Goal: Task Accomplishment & Management: Complete application form

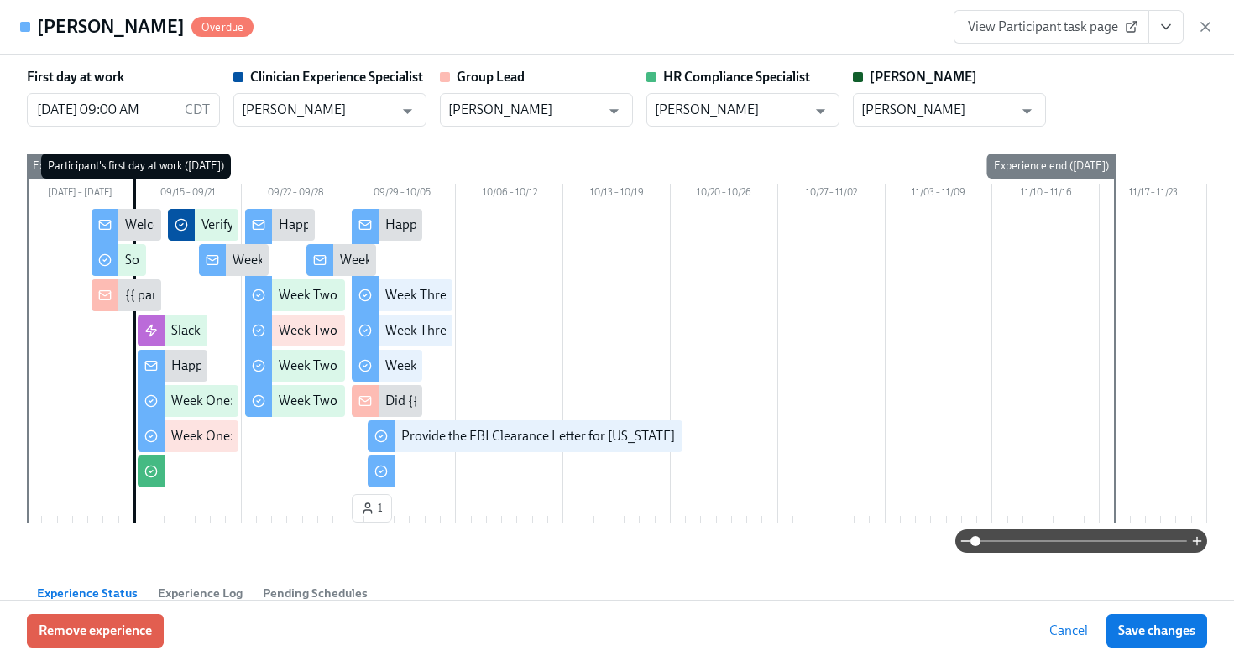
scroll to position [383, 0]
click at [1198, 22] on icon "button" at bounding box center [1205, 26] width 17 height 17
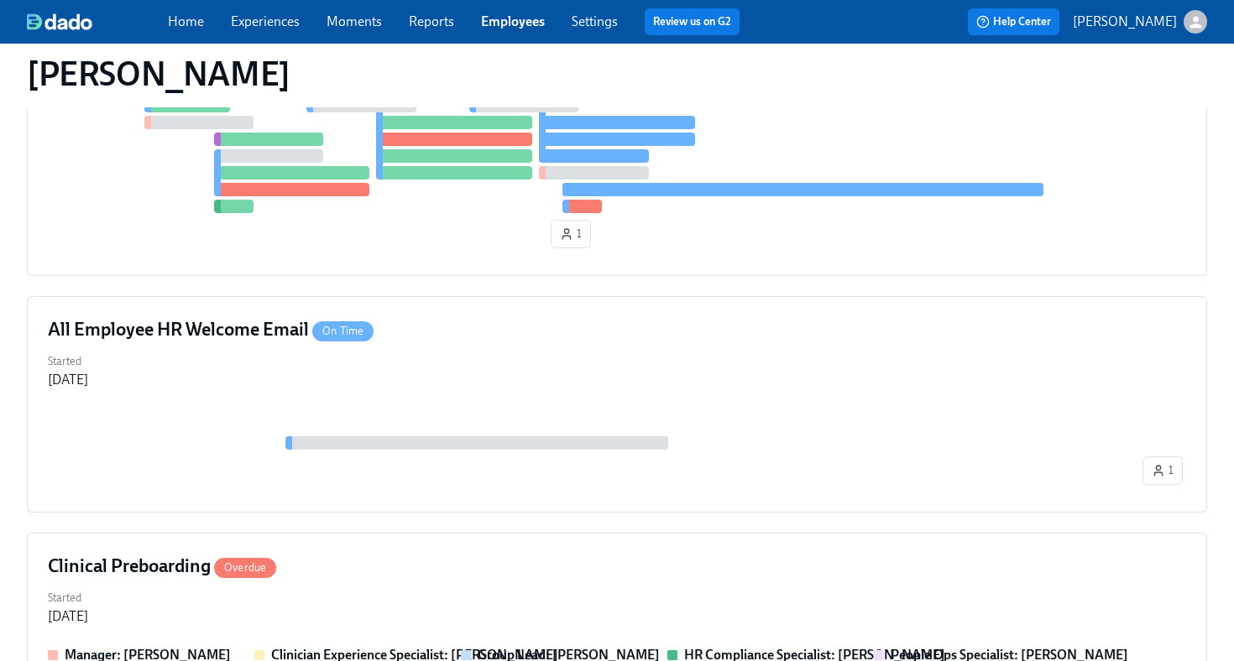
click at [524, 29] on link "Employees" at bounding box center [513, 21] width 64 height 16
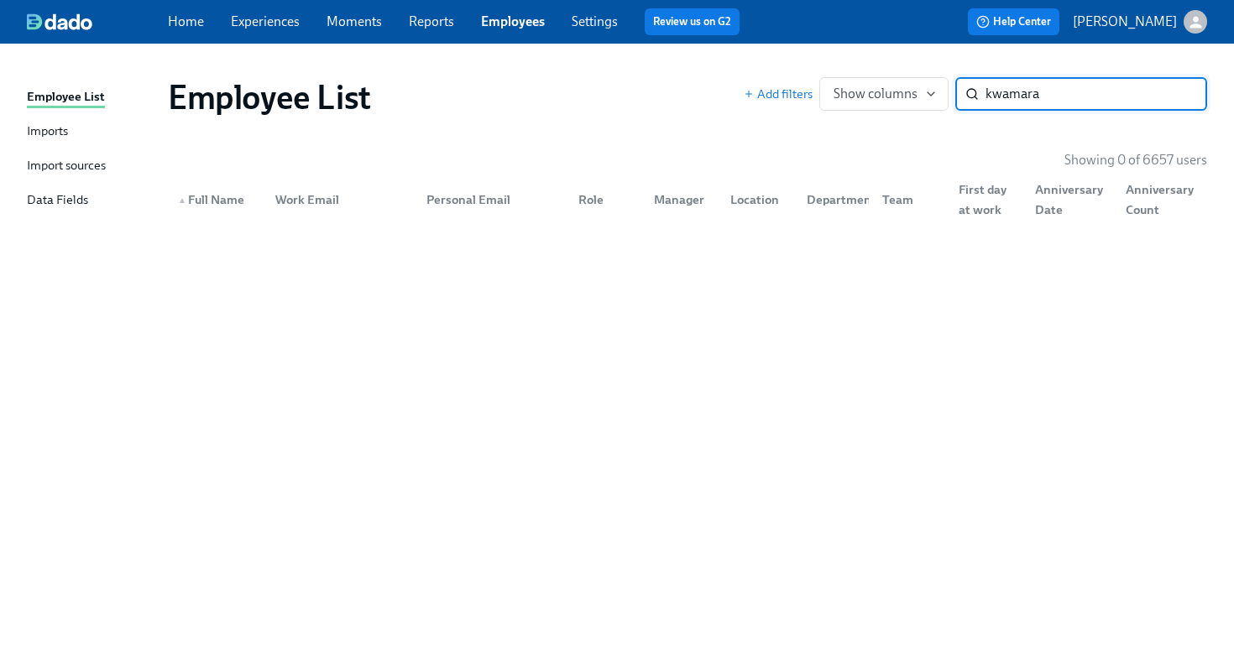
click at [1023, 100] on input "kwamara" at bounding box center [1096, 94] width 222 height 34
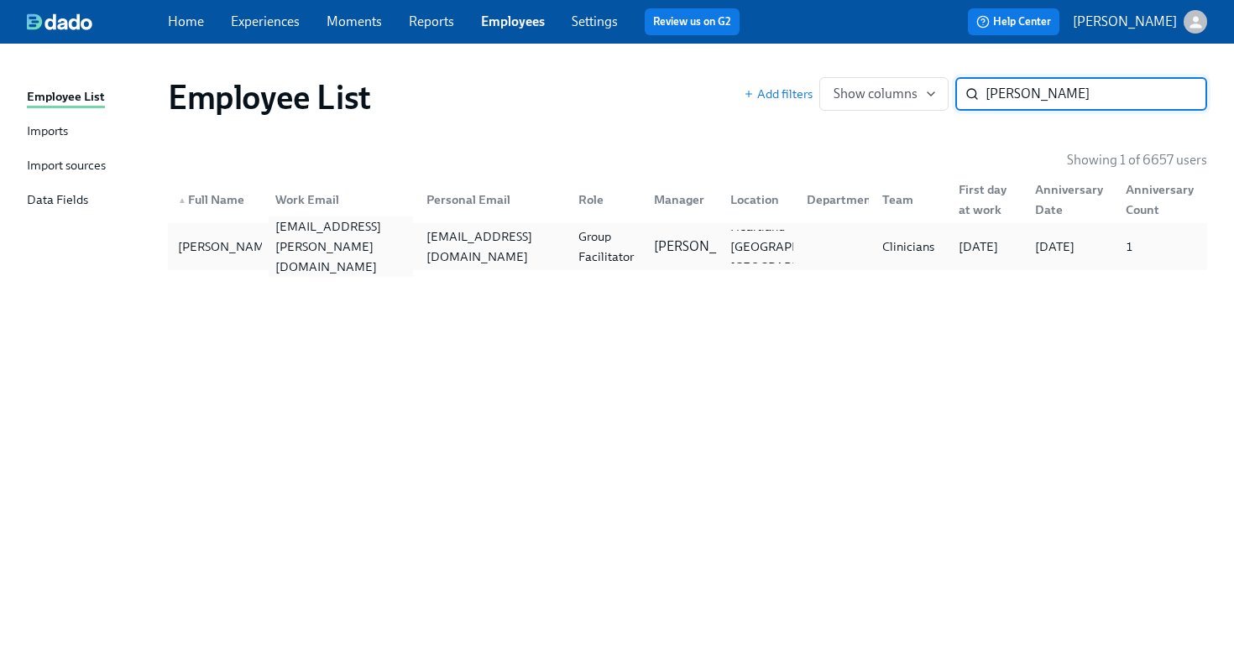
type input "mara p"
click at [406, 257] on div "kwamara.paul@charliehealth.com" at bounding box center [338, 247] width 152 height 34
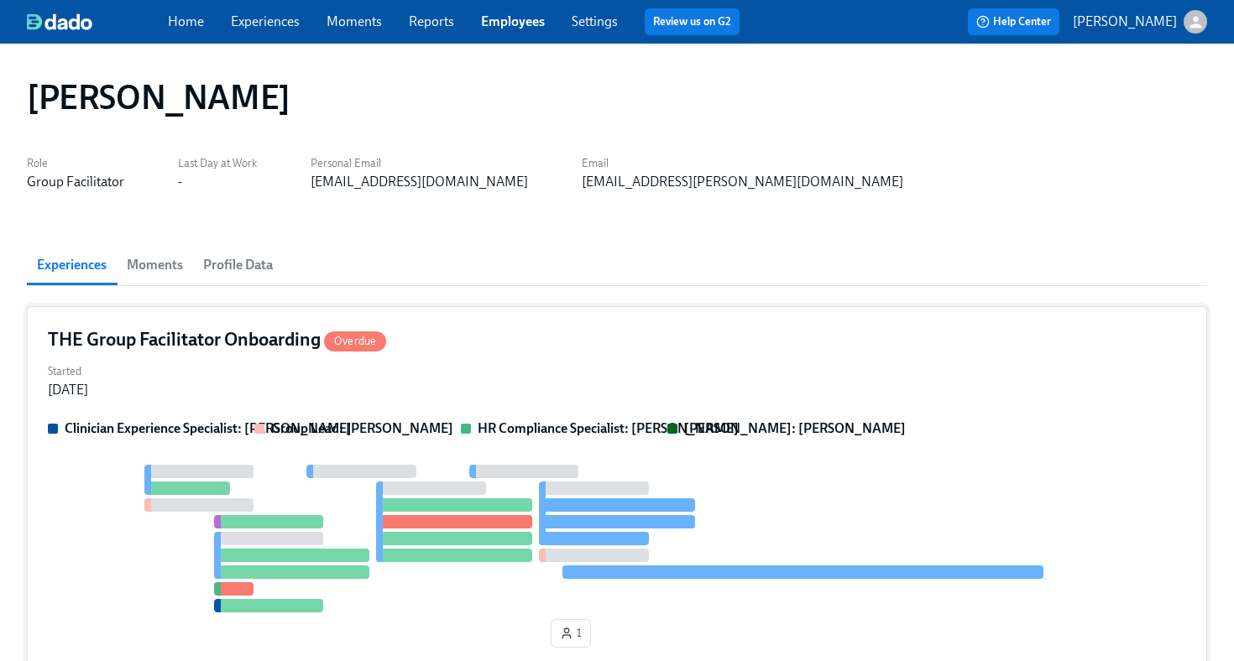
click at [490, 382] on div "Started Sep 12, 2025" at bounding box center [617, 379] width 1138 height 40
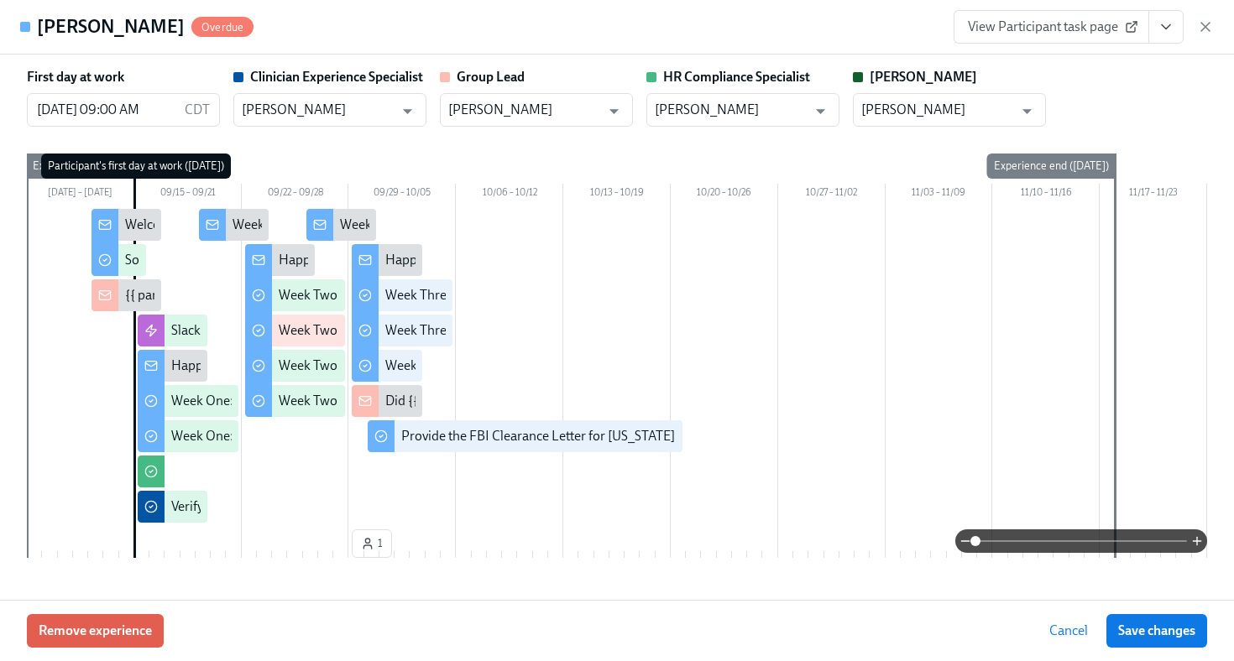
click at [1170, 18] on icon "View task page" at bounding box center [1165, 26] width 17 height 17
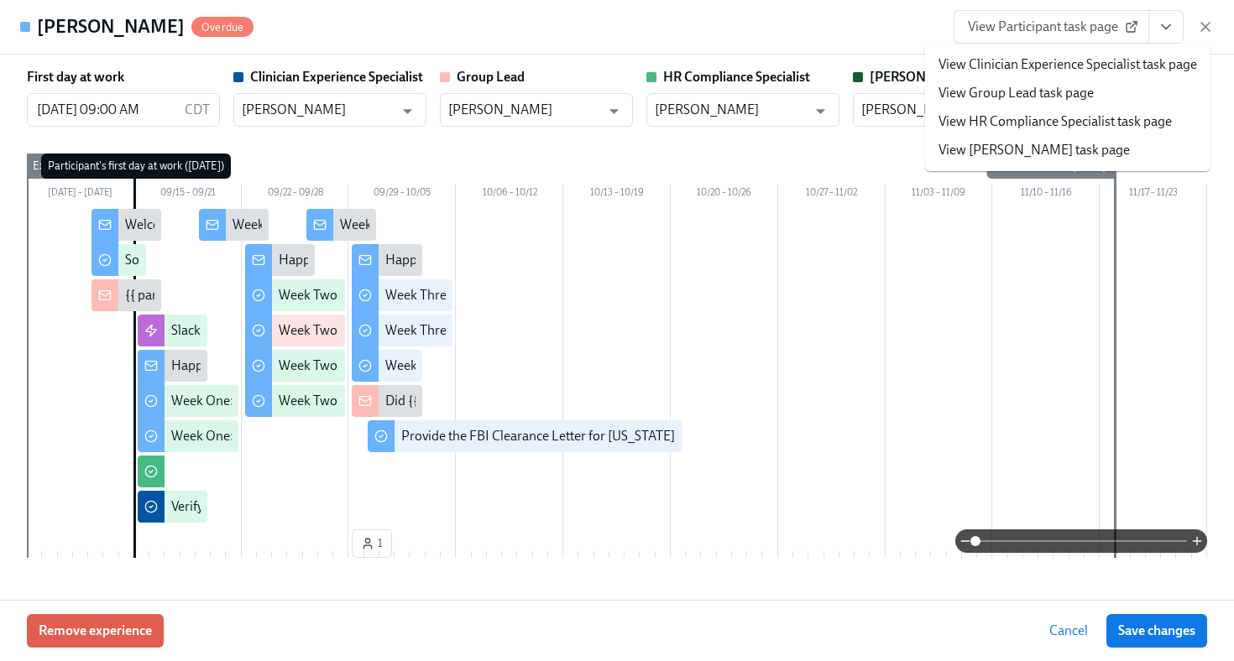
click at [1109, 122] on link "View HR Compliance Specialist task page" at bounding box center [1054, 121] width 233 height 18
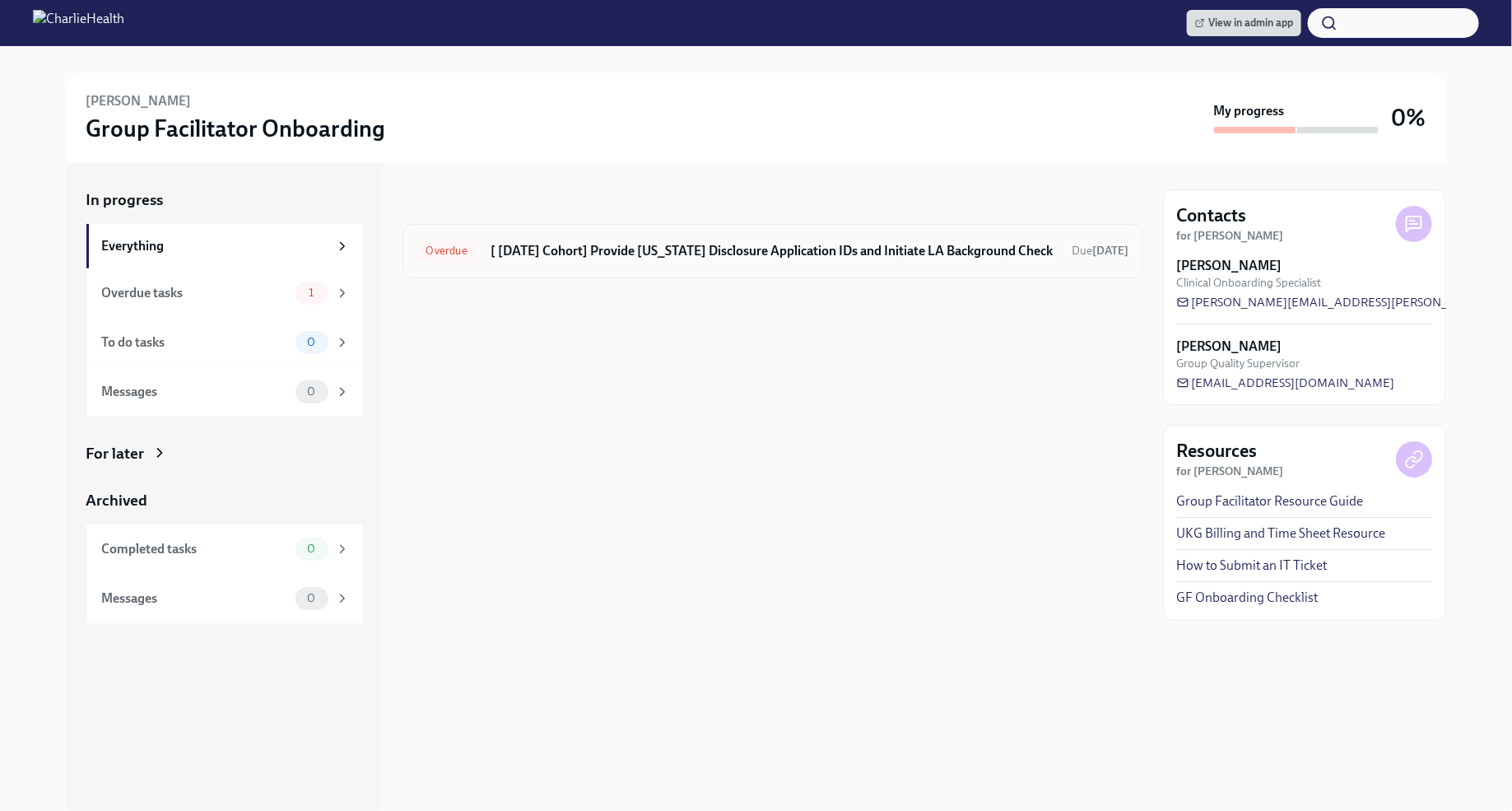
click at [683, 251] on h6 "[ [DATE] Cohort] Provide [US_STATE] Disclosure Application IDs and Initiate LA …" at bounding box center [775, 251] width 569 height 18
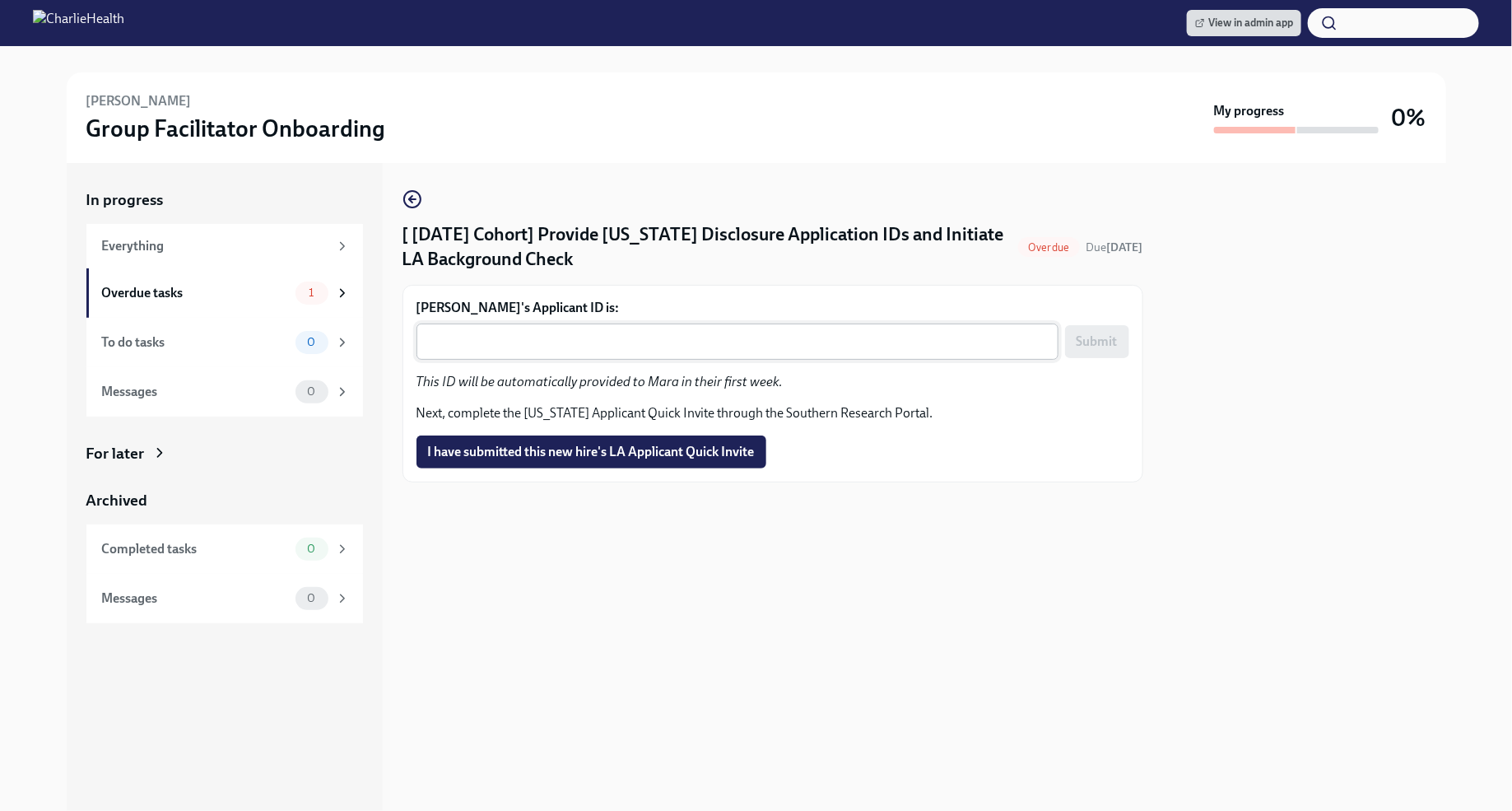
click at [548, 346] on textarea "[PERSON_NAME]'s Applicant ID is:" at bounding box center [737, 341] width 622 height 20
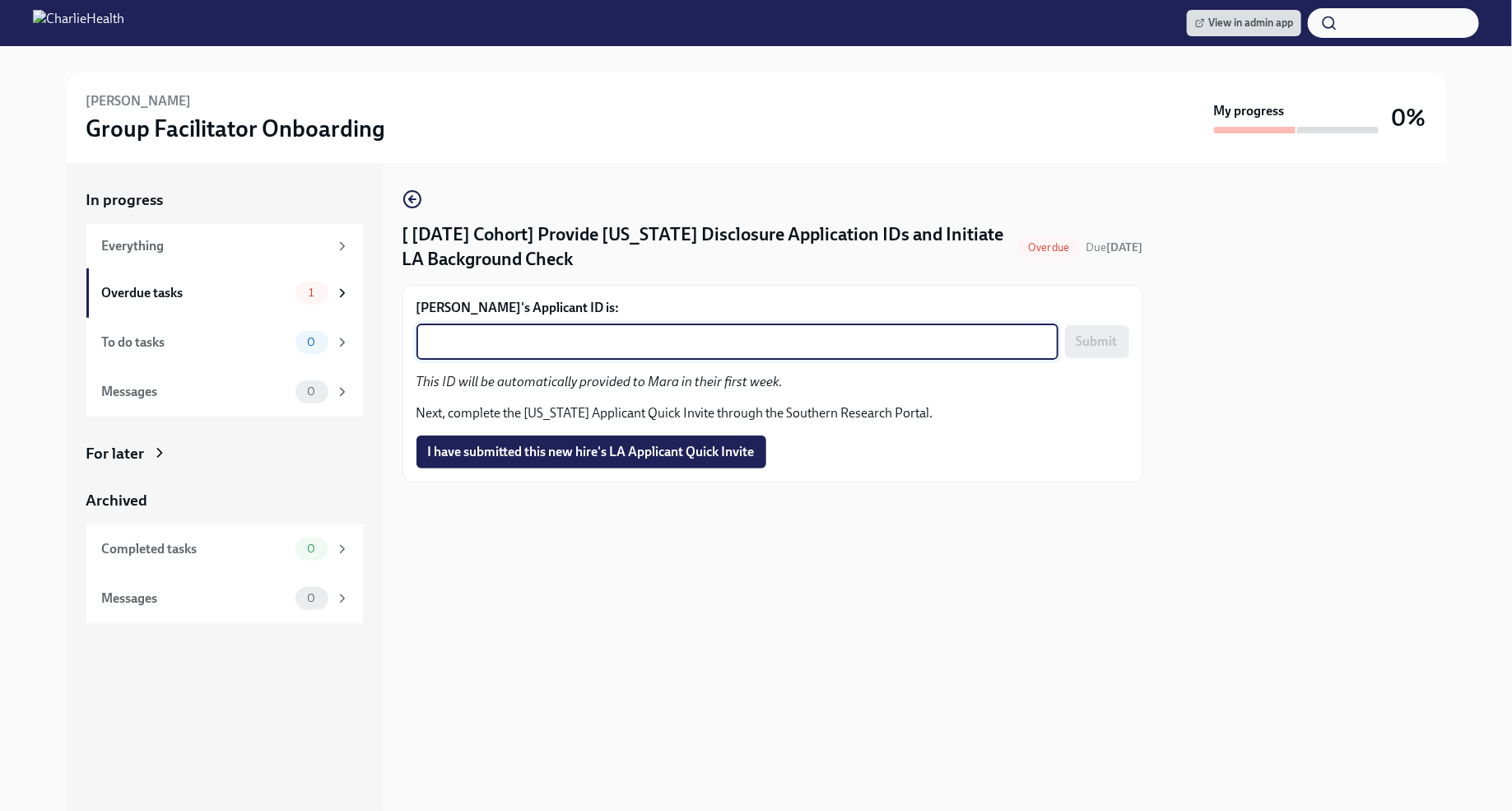
paste textarea "1254384"
type textarea "1254384"
click at [1094, 344] on span "Submit" at bounding box center [1097, 341] width 41 height 17
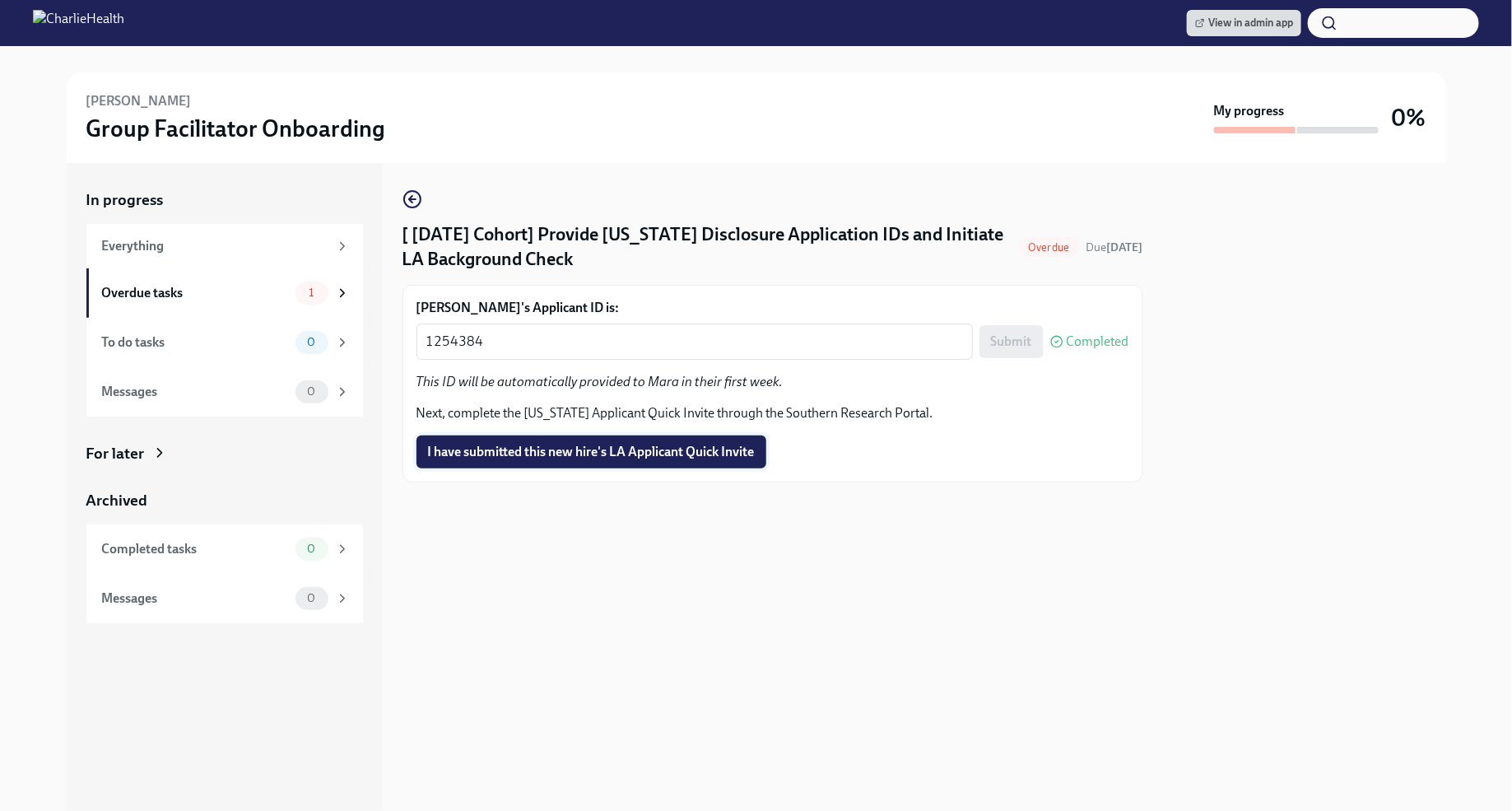
click at [700, 447] on span "I have submitted this new hire's LA Applicant Quick Invite" at bounding box center [590, 451] width 327 height 17
